Goal: Information Seeking & Learning: Learn about a topic

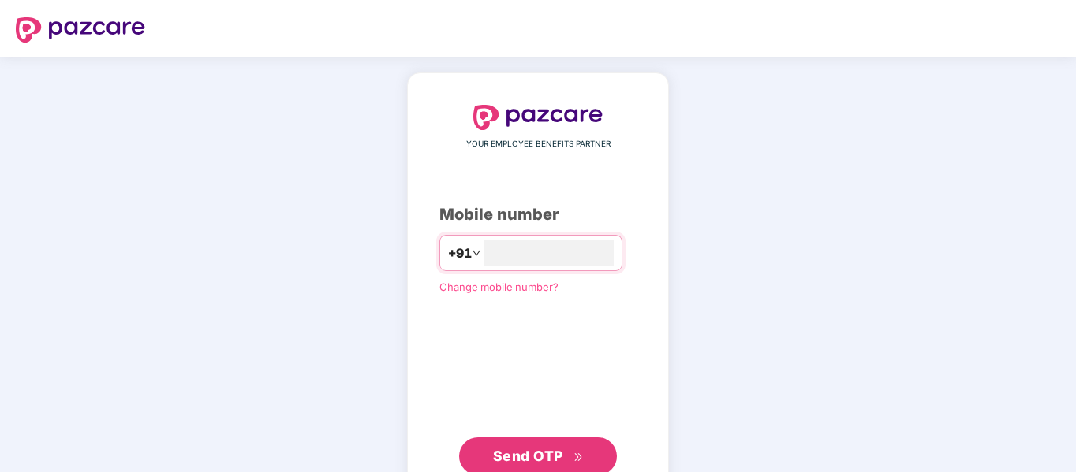
type input "**********"
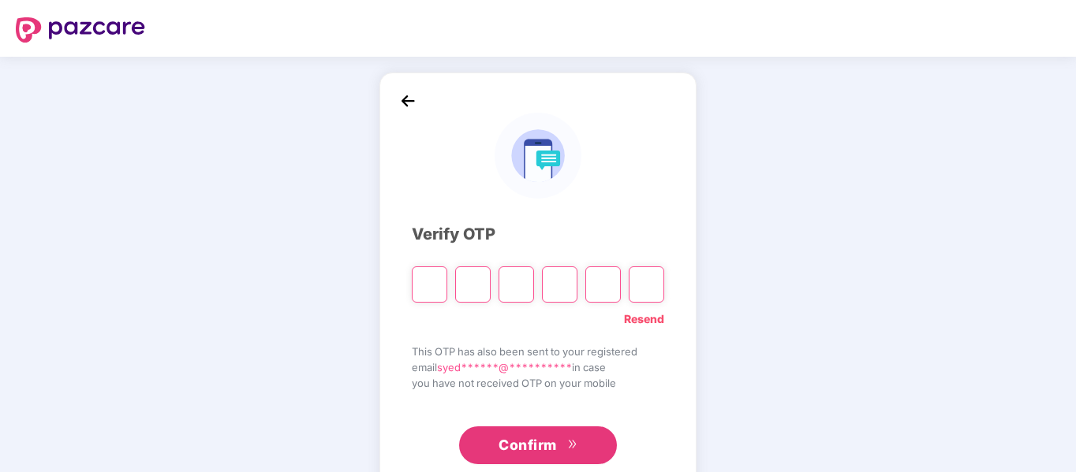
type input "*"
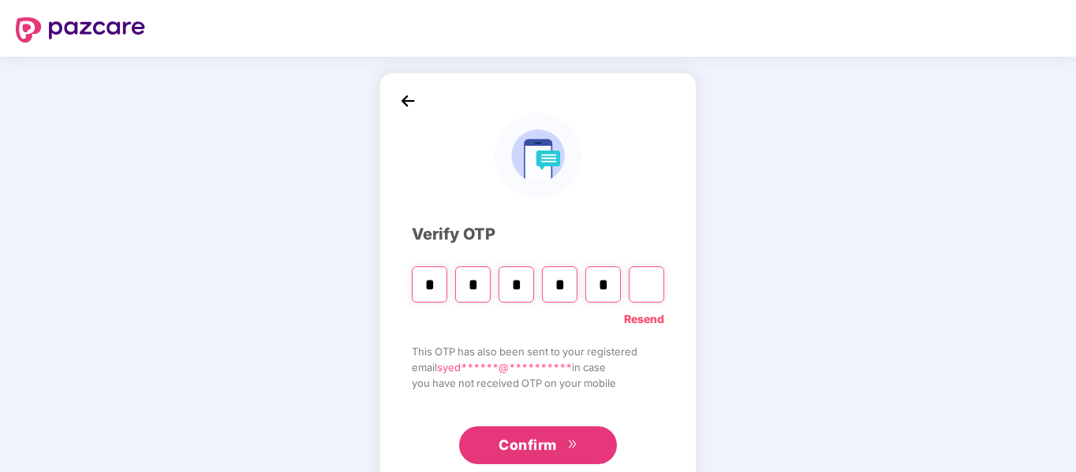
type input "*"
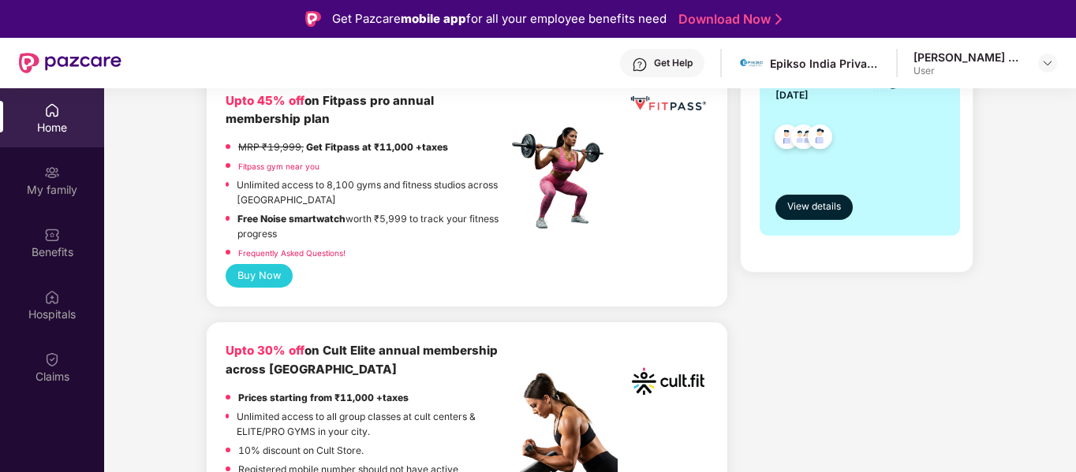
scroll to position [473, 0]
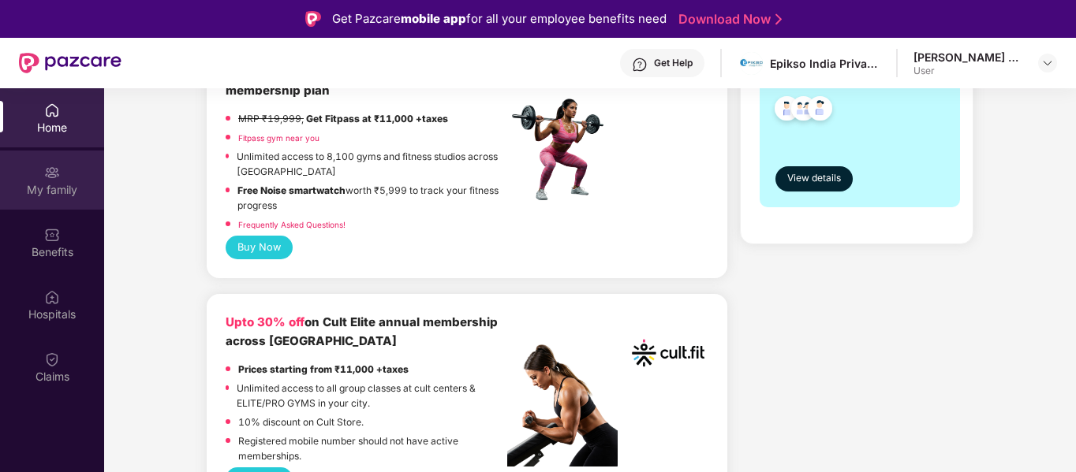
click at [60, 168] on div "My family" at bounding box center [52, 180] width 104 height 59
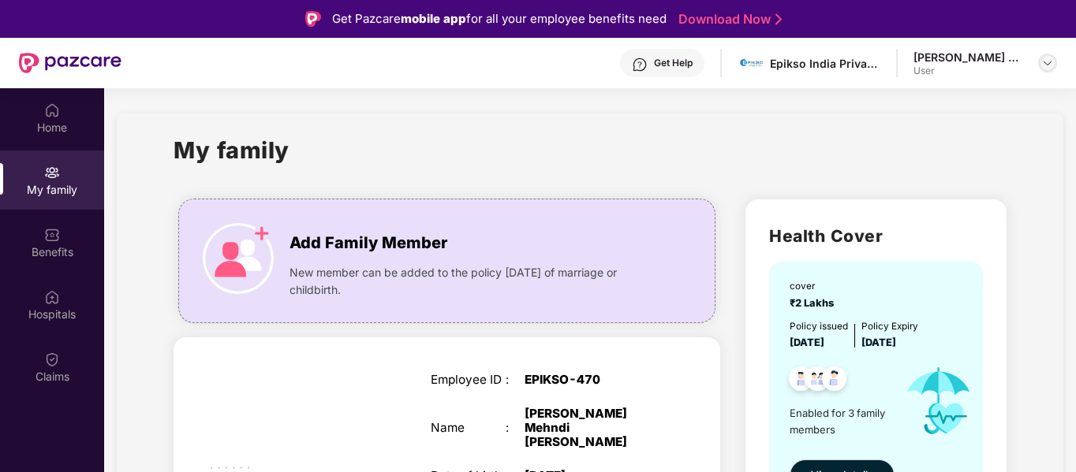
click at [1049, 66] on img at bounding box center [1047, 63] width 13 height 13
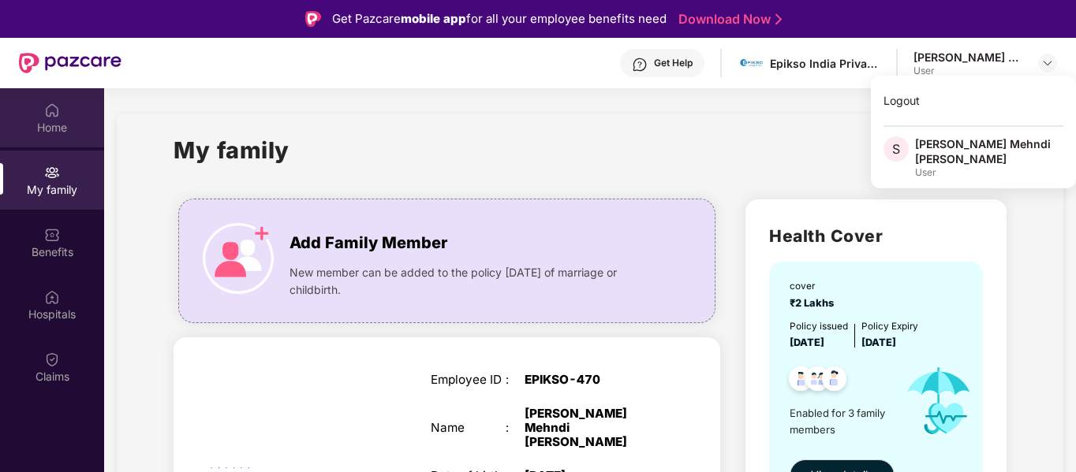
click at [49, 129] on div "Home" at bounding box center [52, 128] width 104 height 16
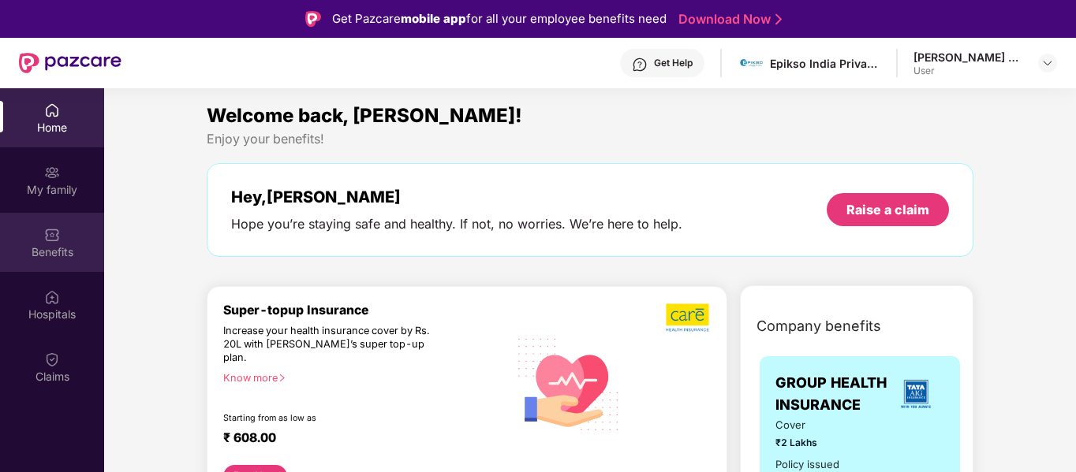
click at [62, 252] on div "Benefits" at bounding box center [52, 253] width 104 height 16
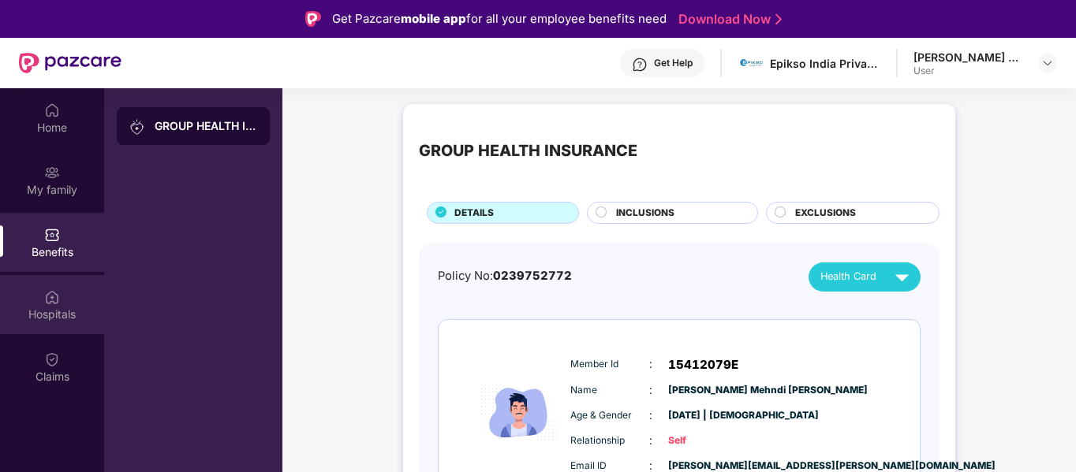
click at [63, 304] on div "Hospitals" at bounding box center [52, 304] width 104 height 59
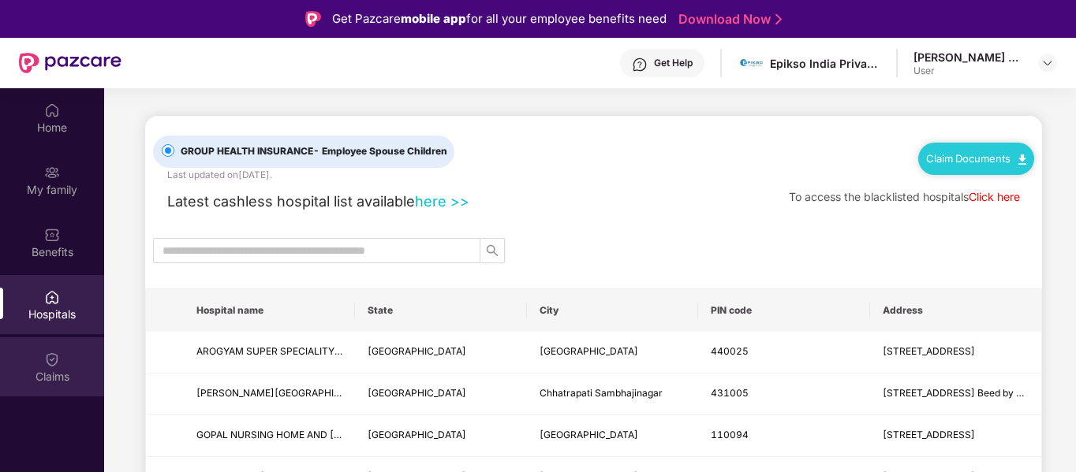
click at [55, 363] on img at bounding box center [52, 360] width 16 height 16
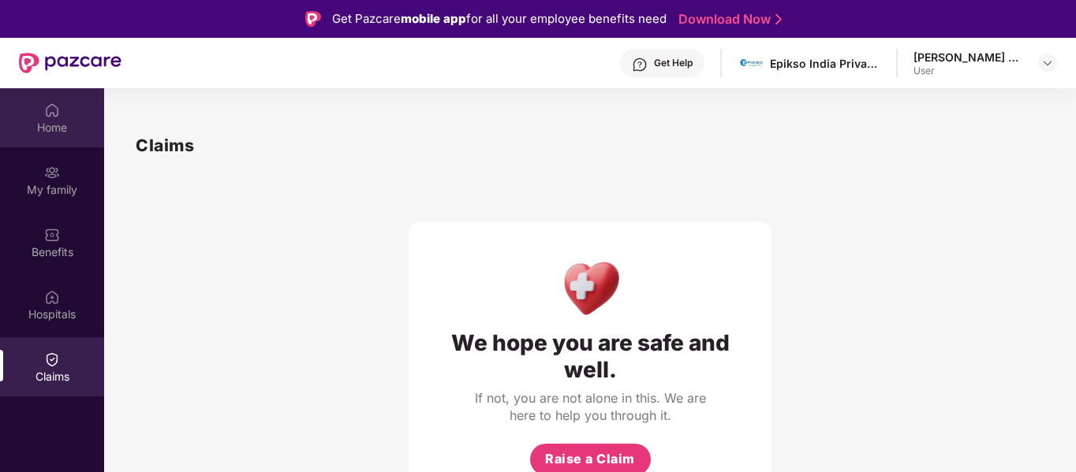
click at [62, 120] on div "Home" at bounding box center [52, 128] width 104 height 16
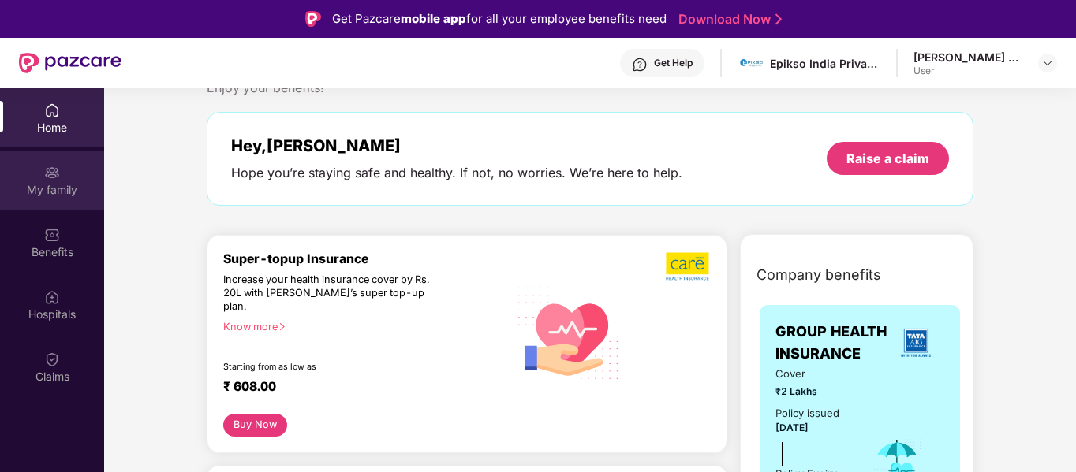
scroll to position [79, 0]
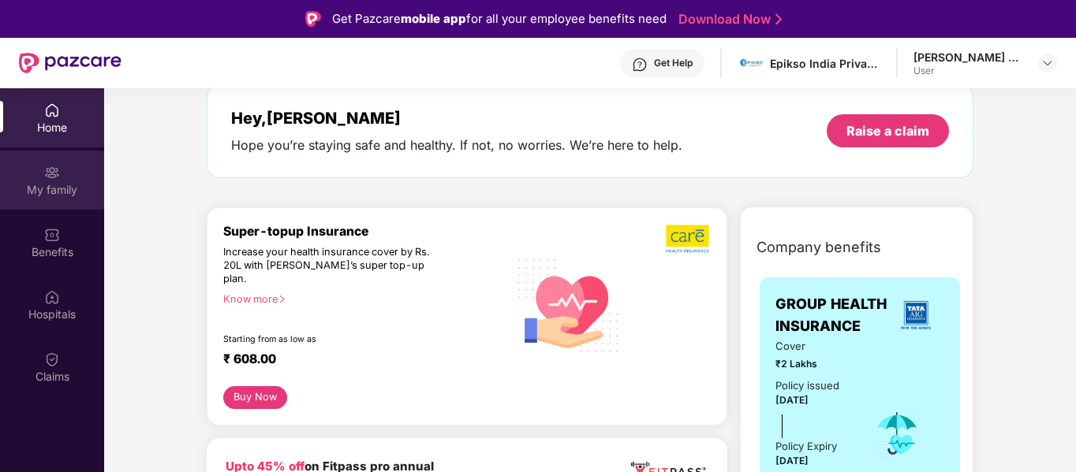
click at [68, 183] on div "My family" at bounding box center [52, 190] width 104 height 16
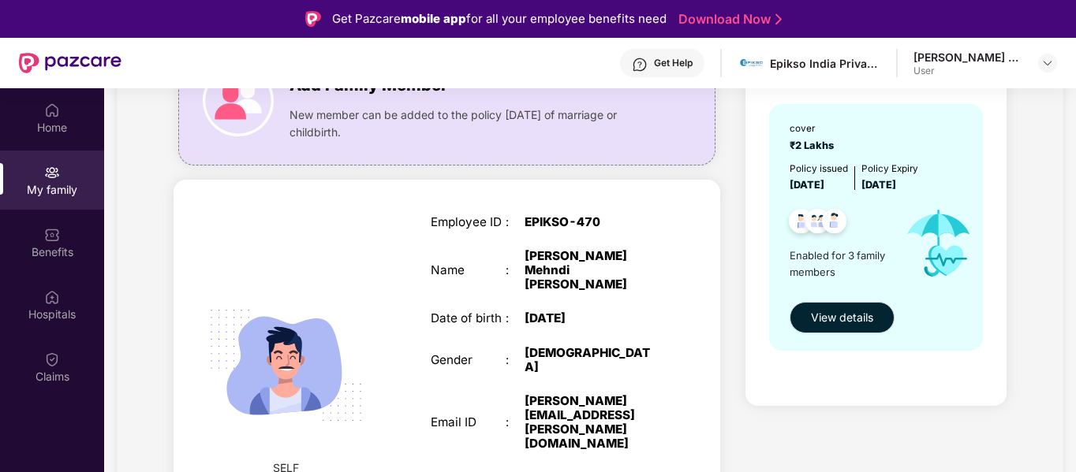
scroll to position [79, 0]
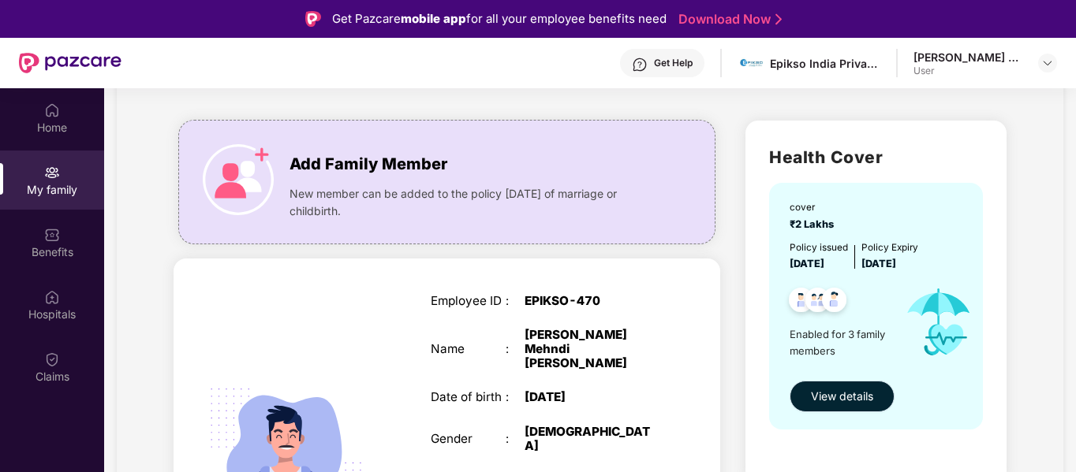
click at [857, 404] on span "View details" at bounding box center [842, 396] width 62 height 17
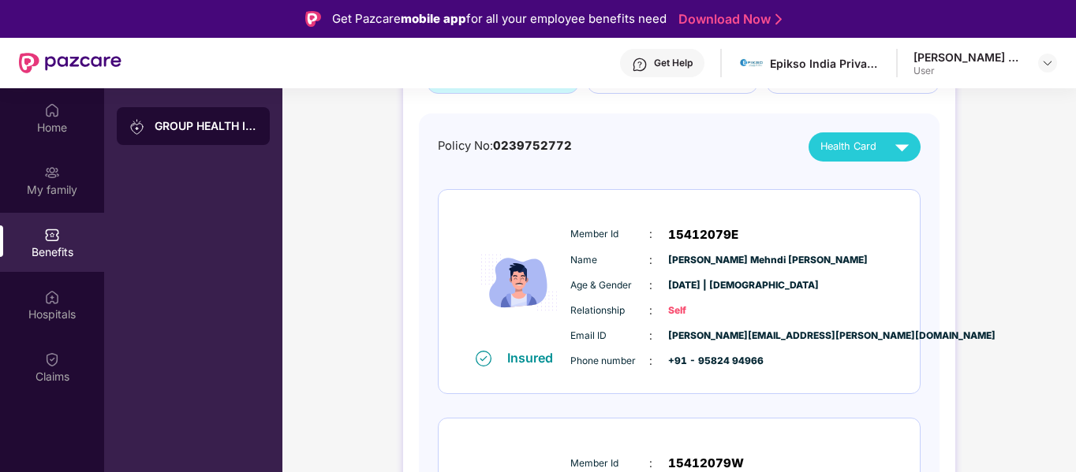
scroll to position [158, 0]
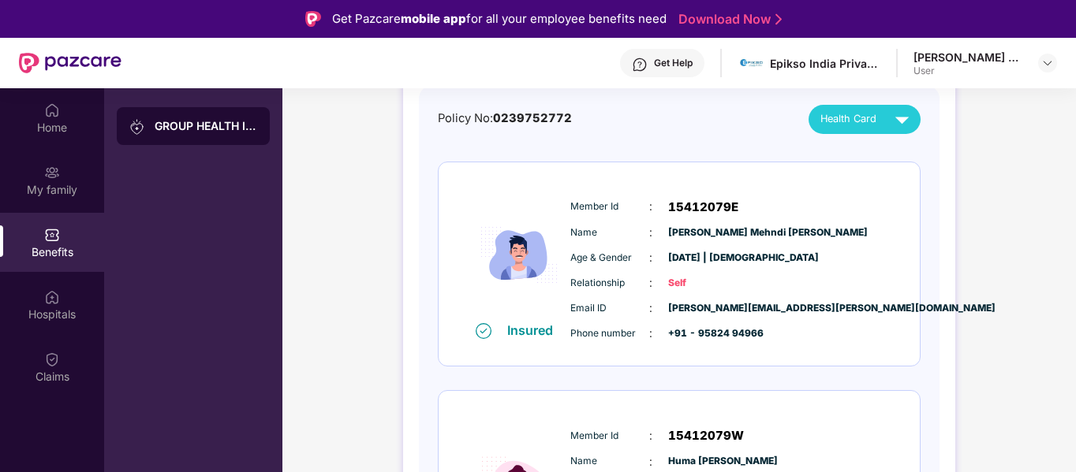
click at [760, 276] on div "Relationship : Self" at bounding box center [726, 282] width 313 height 17
click at [811, 238] on div "Name : Syed Mehndi Abbas Rizvi" at bounding box center [726, 232] width 313 height 17
click at [57, 132] on div "Home" at bounding box center [52, 128] width 104 height 16
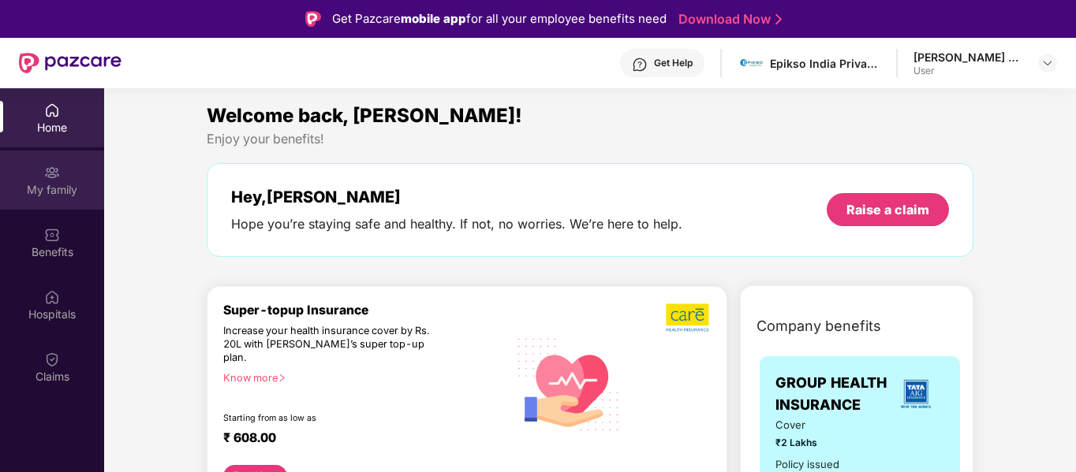
click at [21, 169] on div "My family" at bounding box center [52, 180] width 104 height 59
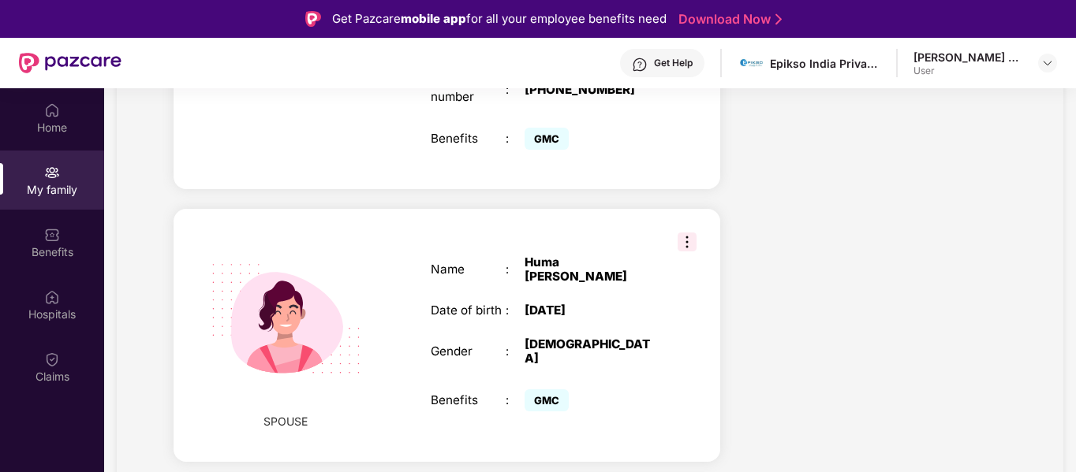
scroll to position [552, 0]
